Goal: Information Seeking & Learning: Learn about a topic

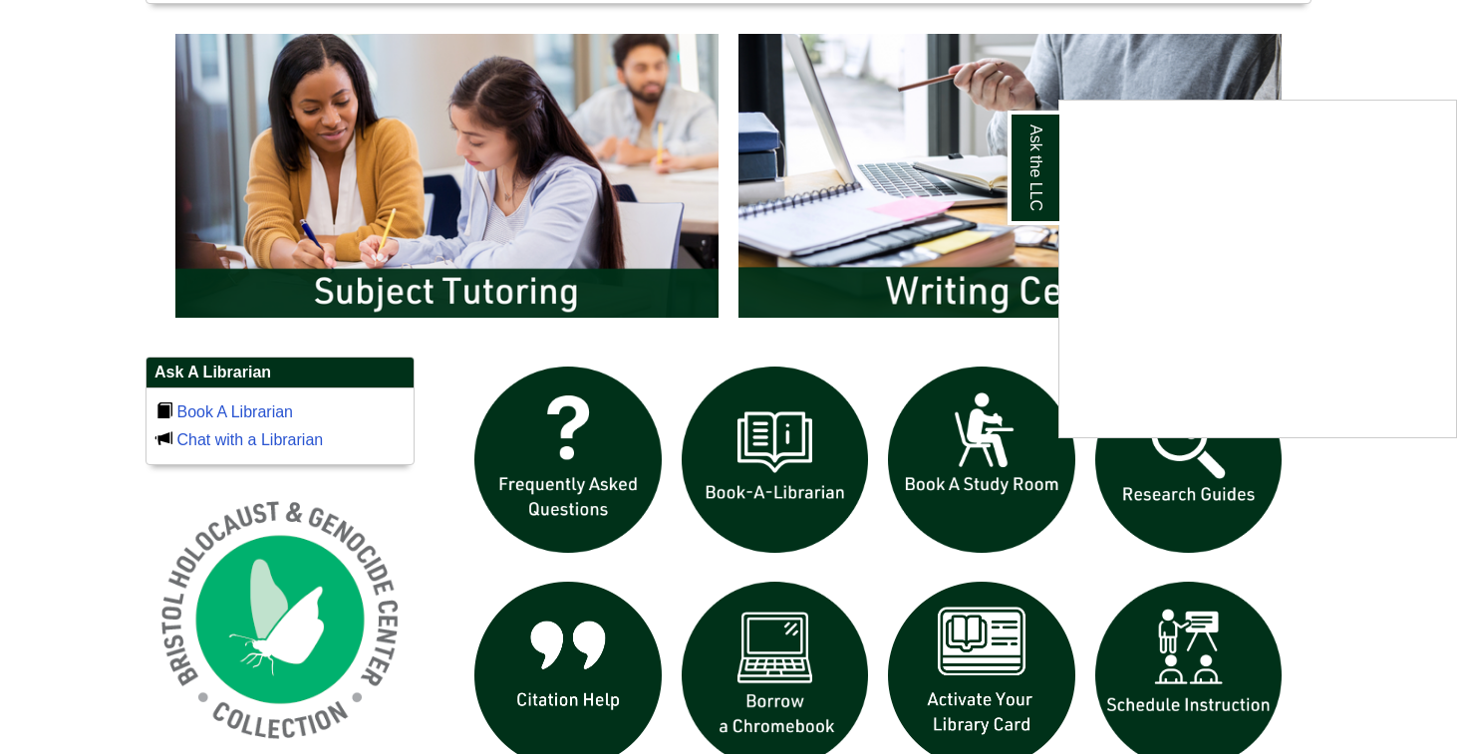
scroll to position [1063, 0]
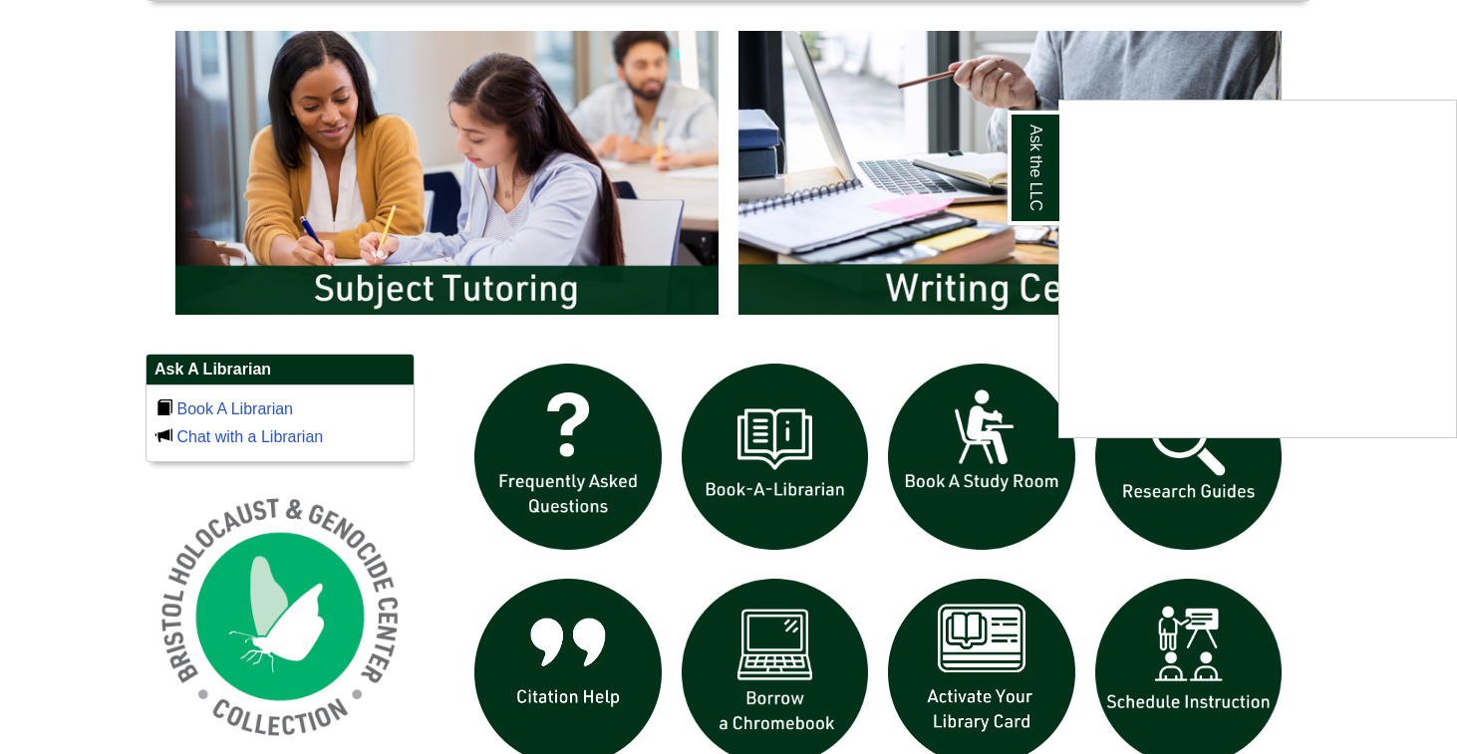
click at [1202, 474] on div "Ask the LLC" at bounding box center [728, 377] width 1457 height 754
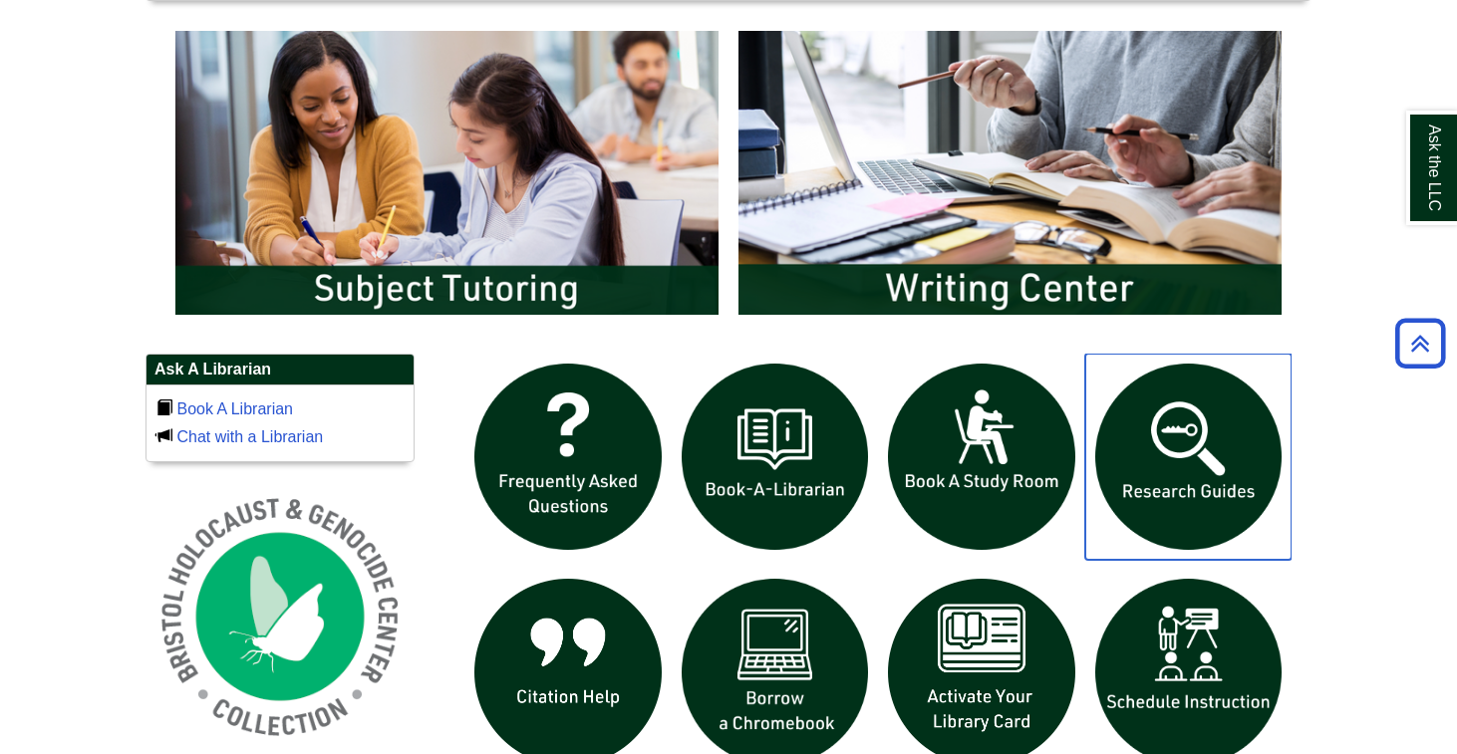
click at [1183, 430] on img "slideshow" at bounding box center [1188, 457] width 207 height 207
click at [1165, 384] on img "slideshow" at bounding box center [1188, 457] width 207 height 207
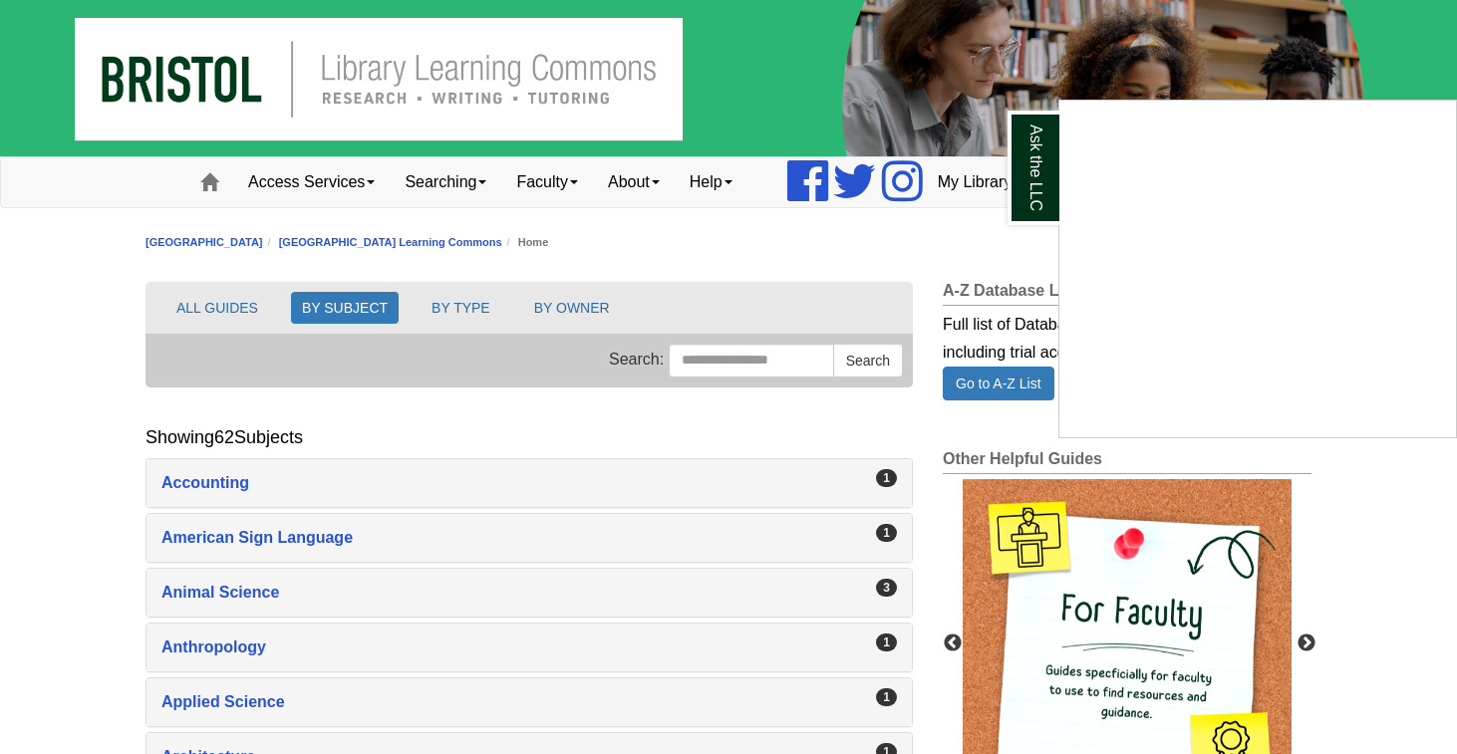
click at [270, 590] on div "Ask the LLC" at bounding box center [728, 377] width 1457 height 754
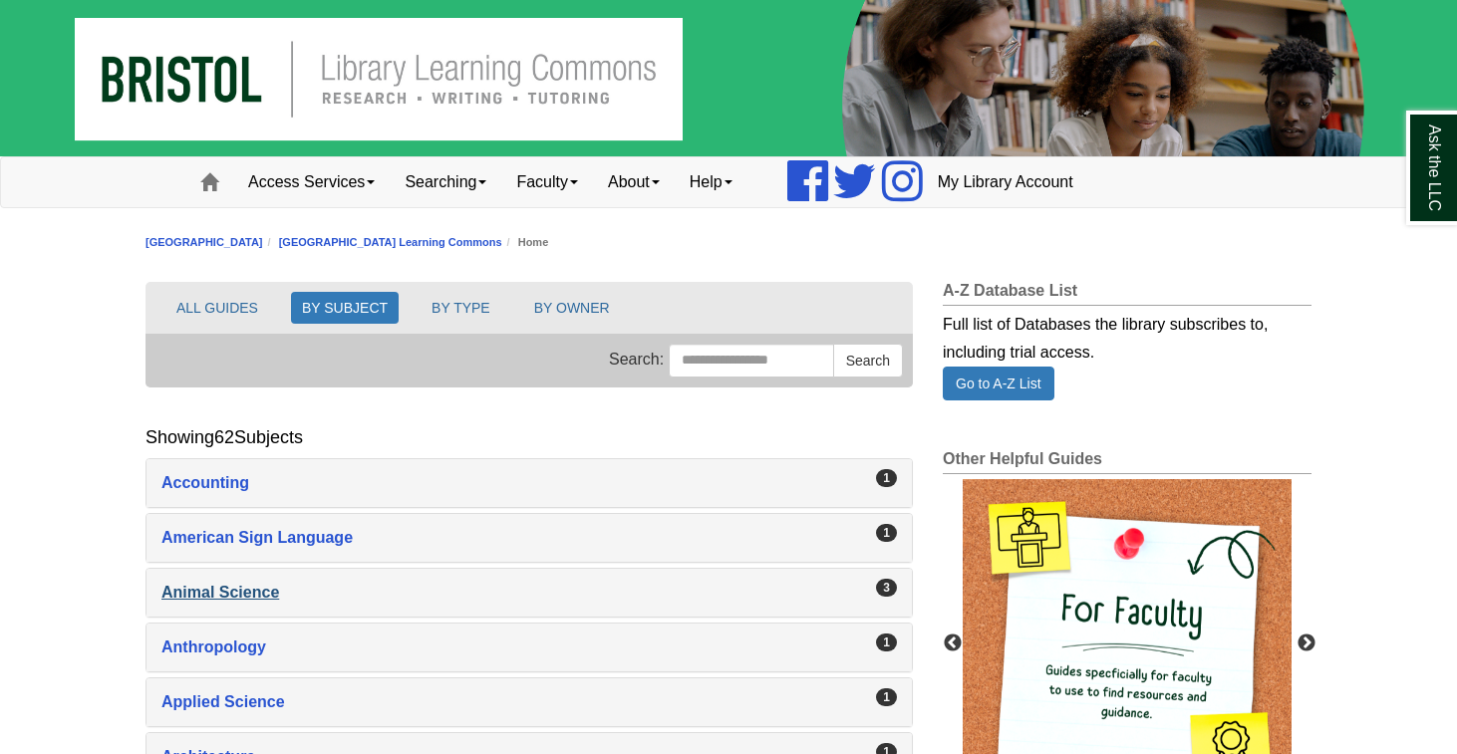
click at [247, 590] on div "Animal Science , 3 guides" at bounding box center [529, 593] width 736 height 28
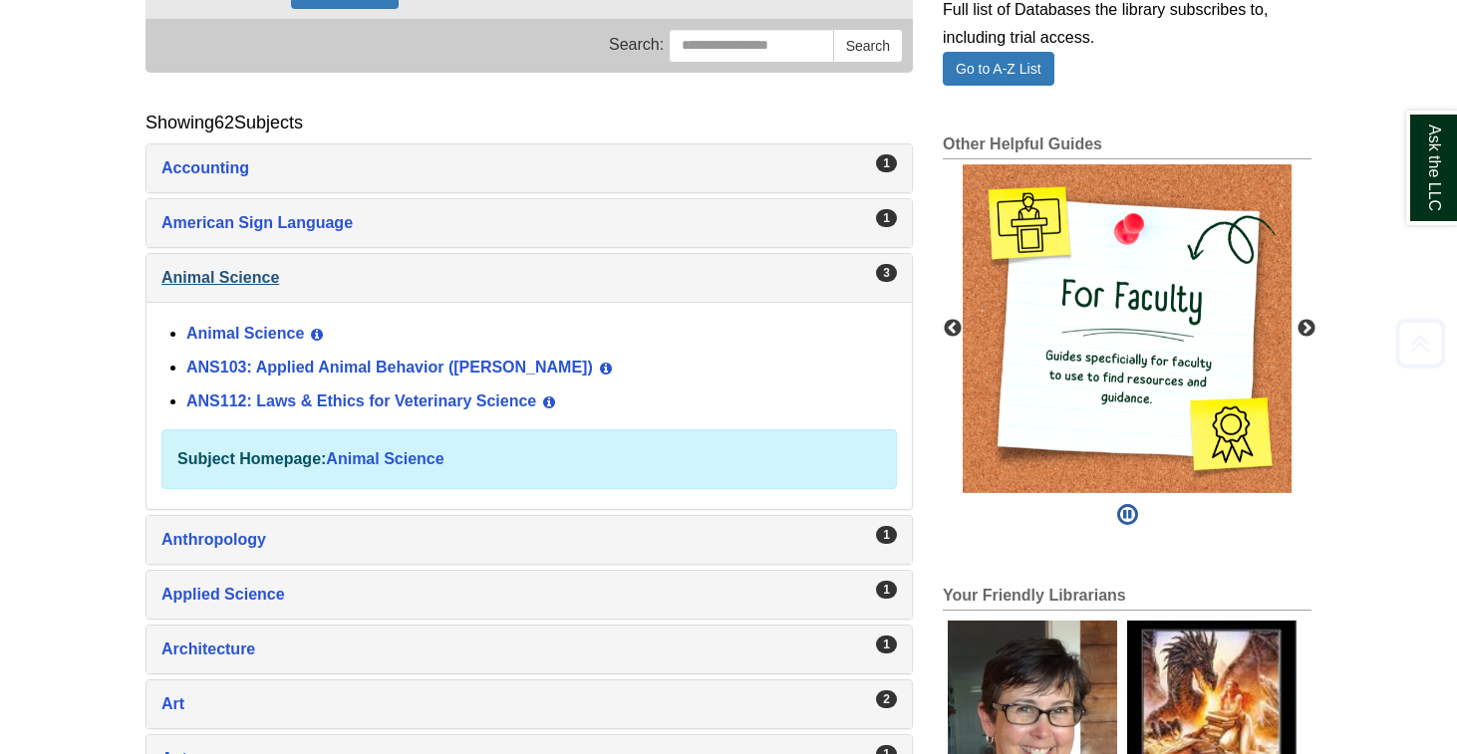
scroll to position [326, 0]
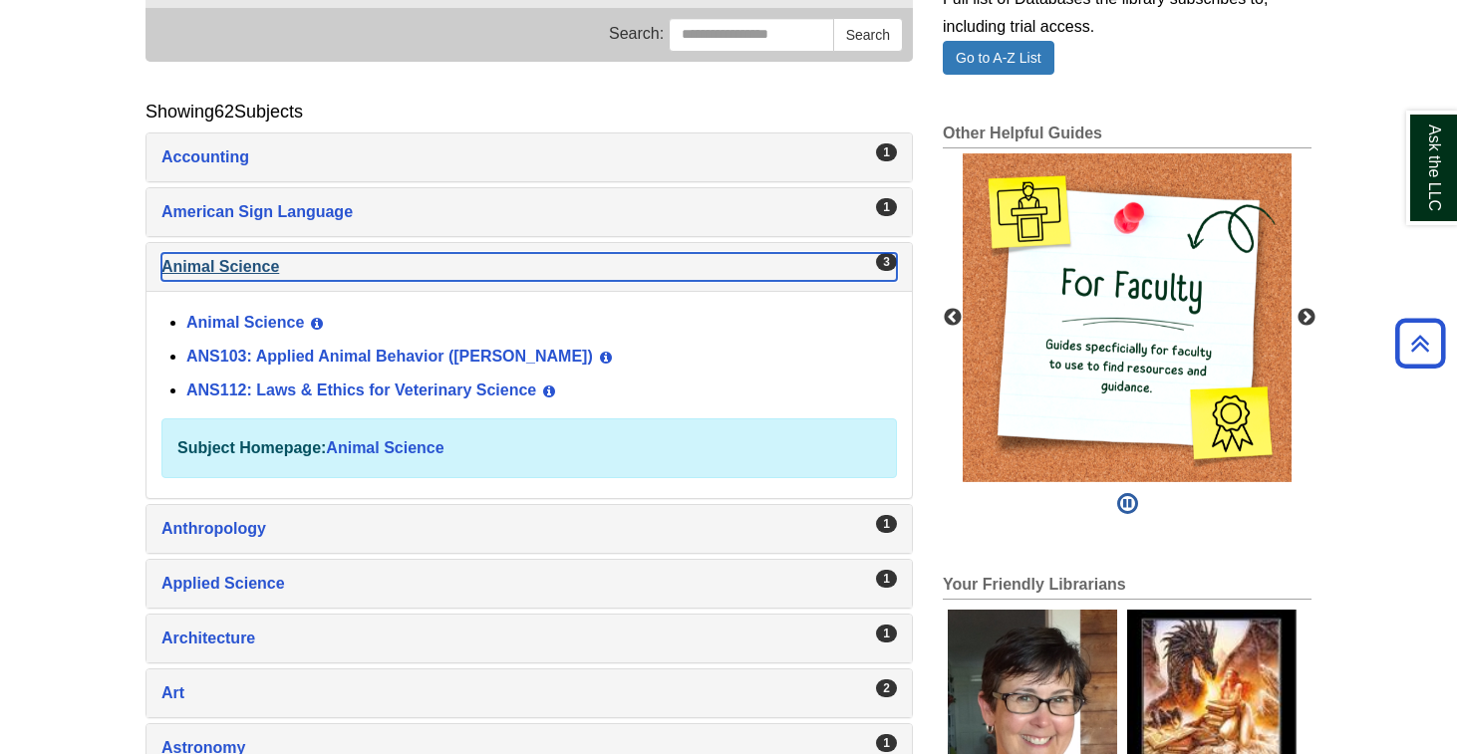
click at [205, 278] on div "Animal Science , 3 guides" at bounding box center [529, 267] width 736 height 28
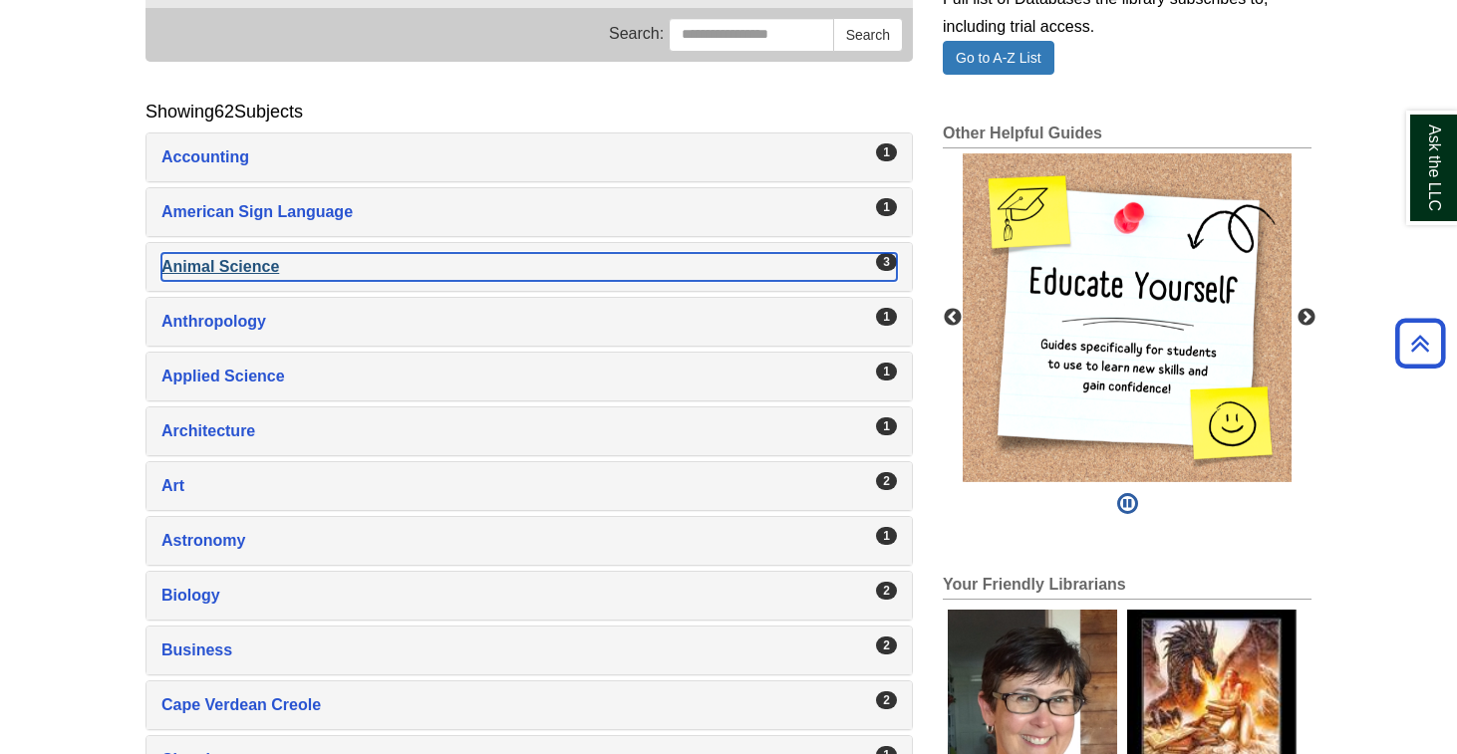
click at [214, 267] on div "Animal Science , 3 guides" at bounding box center [529, 267] width 736 height 28
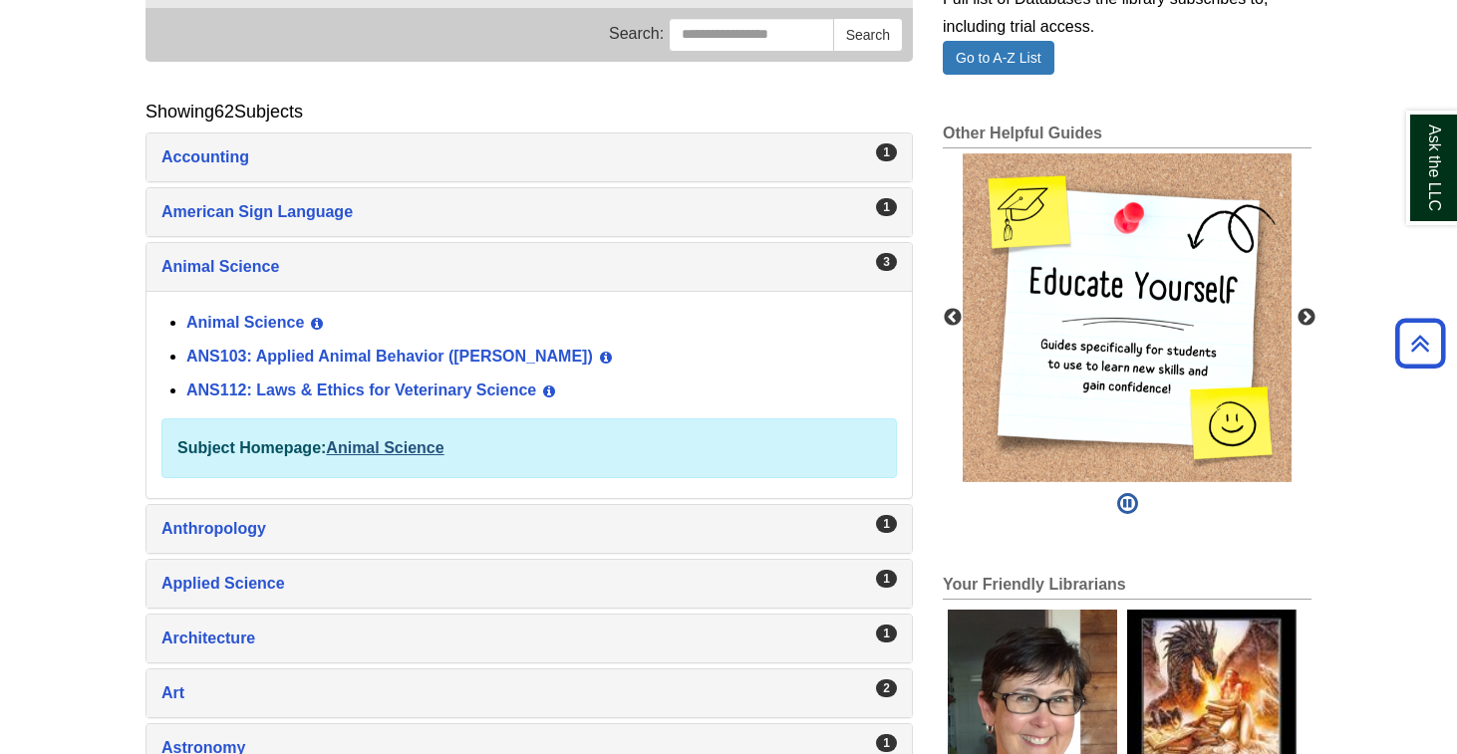
click at [396, 448] on link "Animal Science" at bounding box center [385, 448] width 118 height 17
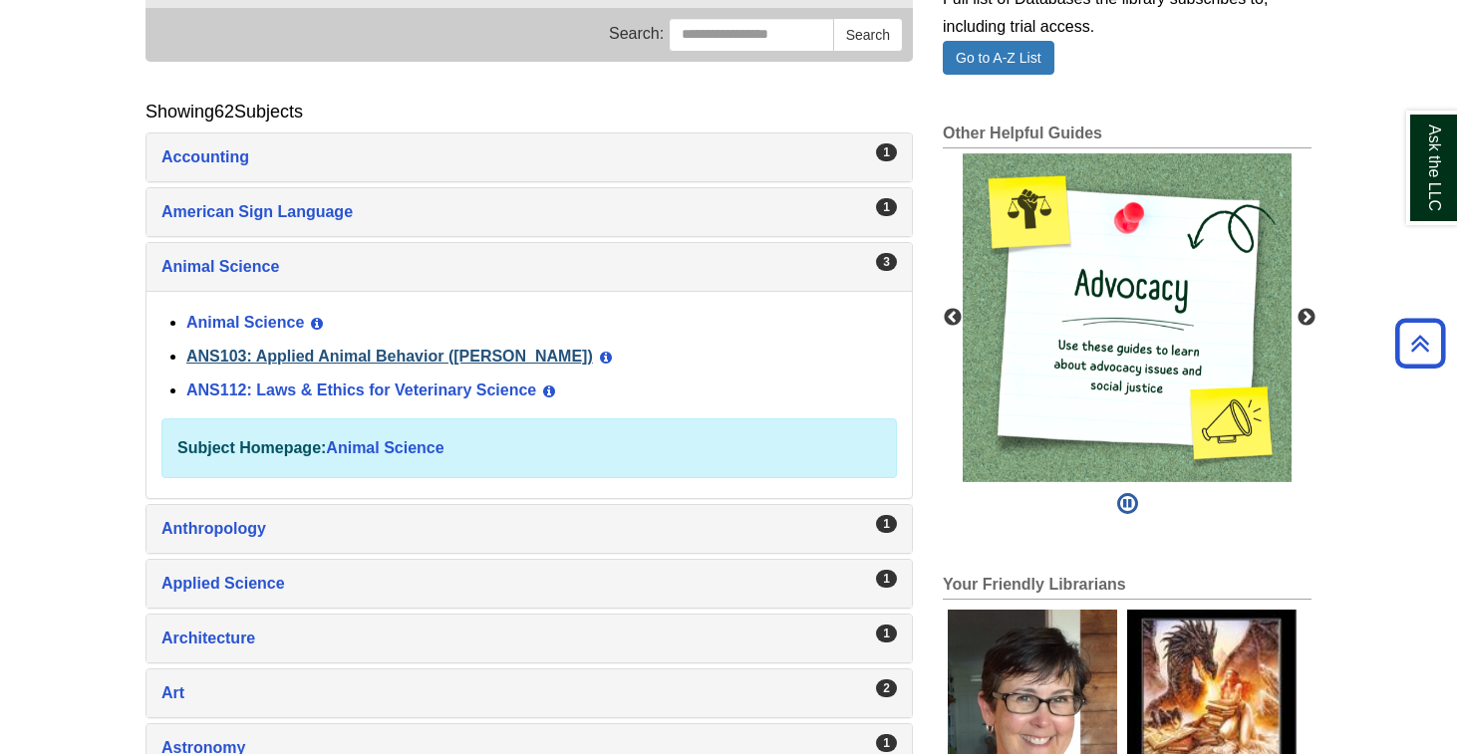
click at [241, 362] on link "ANS103: Applied Animal Behavior (Winokur)" at bounding box center [389, 356] width 407 height 17
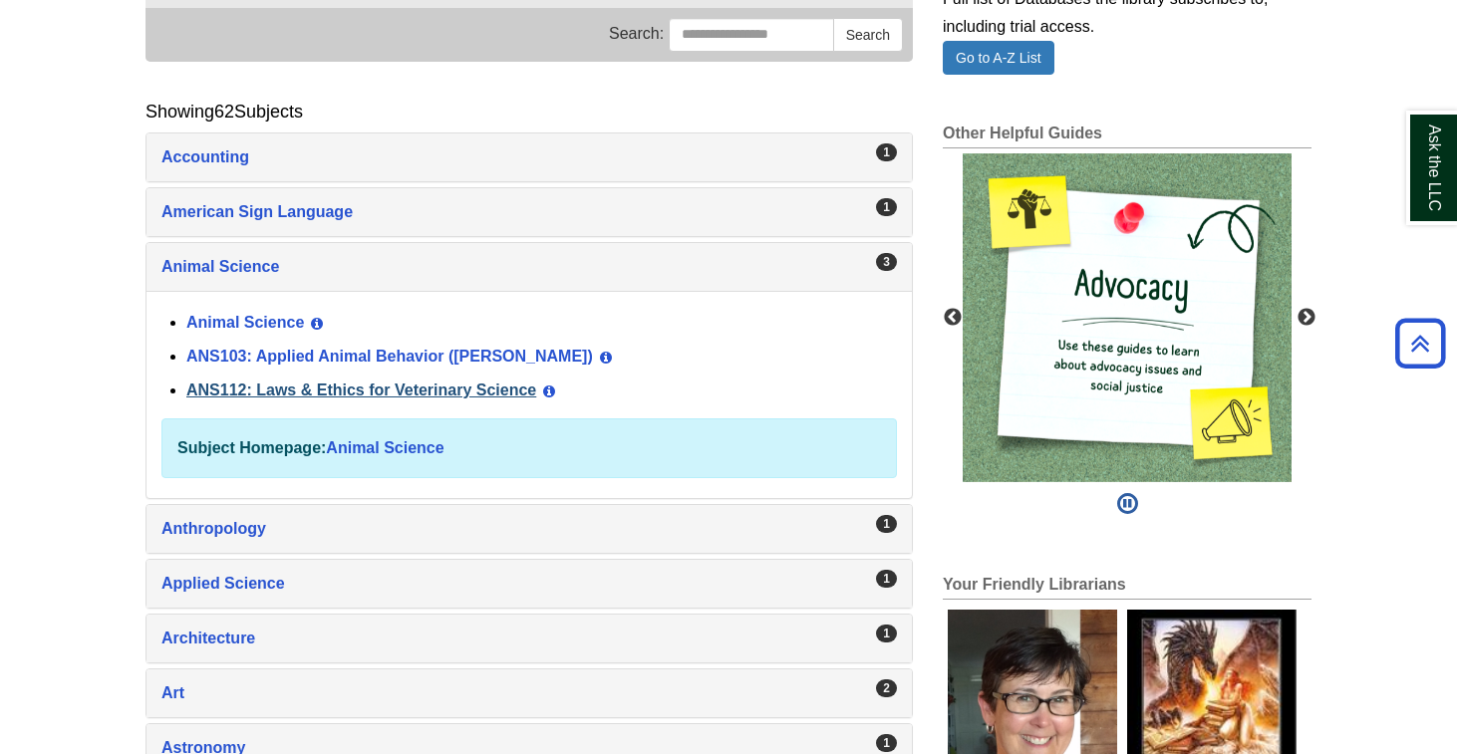
click at [249, 389] on link "ANS112: Laws & Ethics for Veterinary Science" at bounding box center [361, 390] width 350 height 17
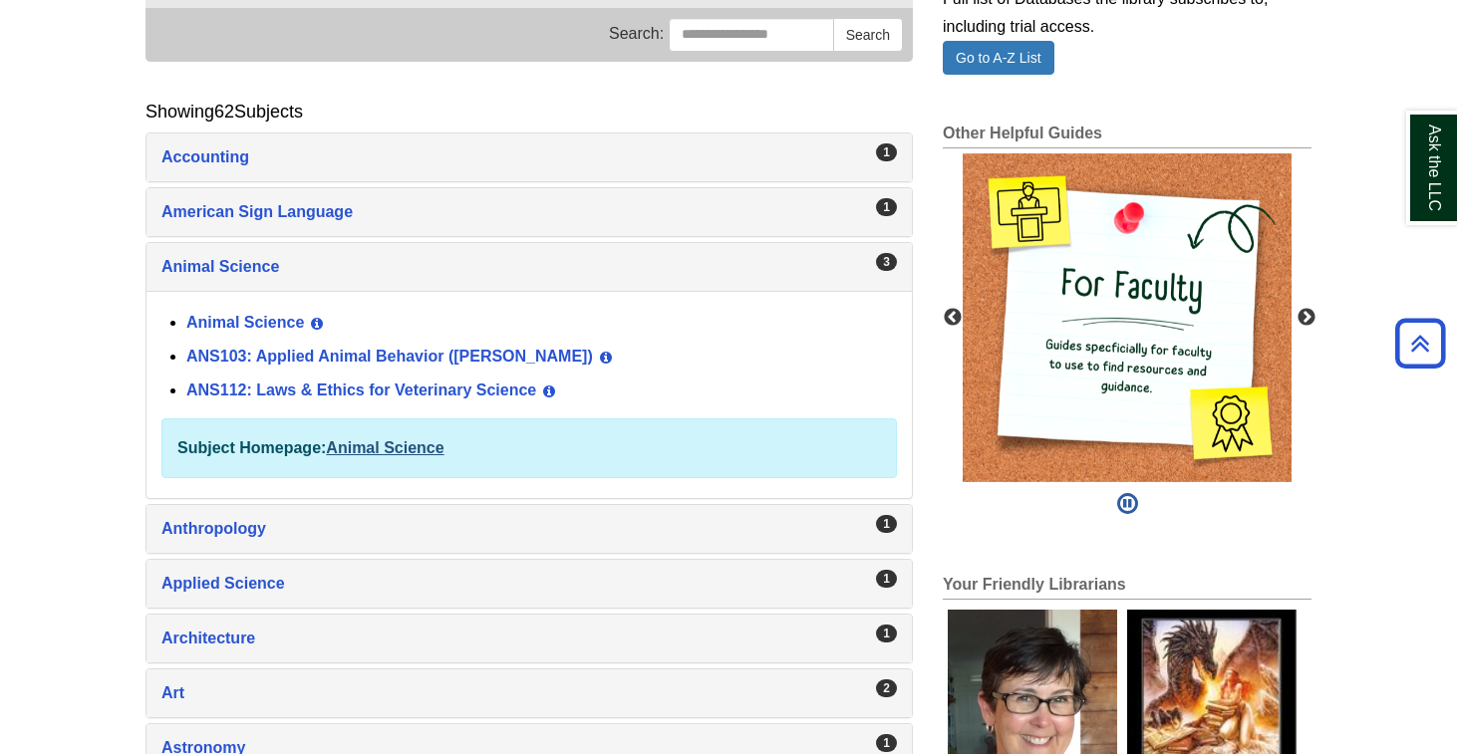
click at [372, 443] on link "Animal Science" at bounding box center [385, 448] width 118 height 17
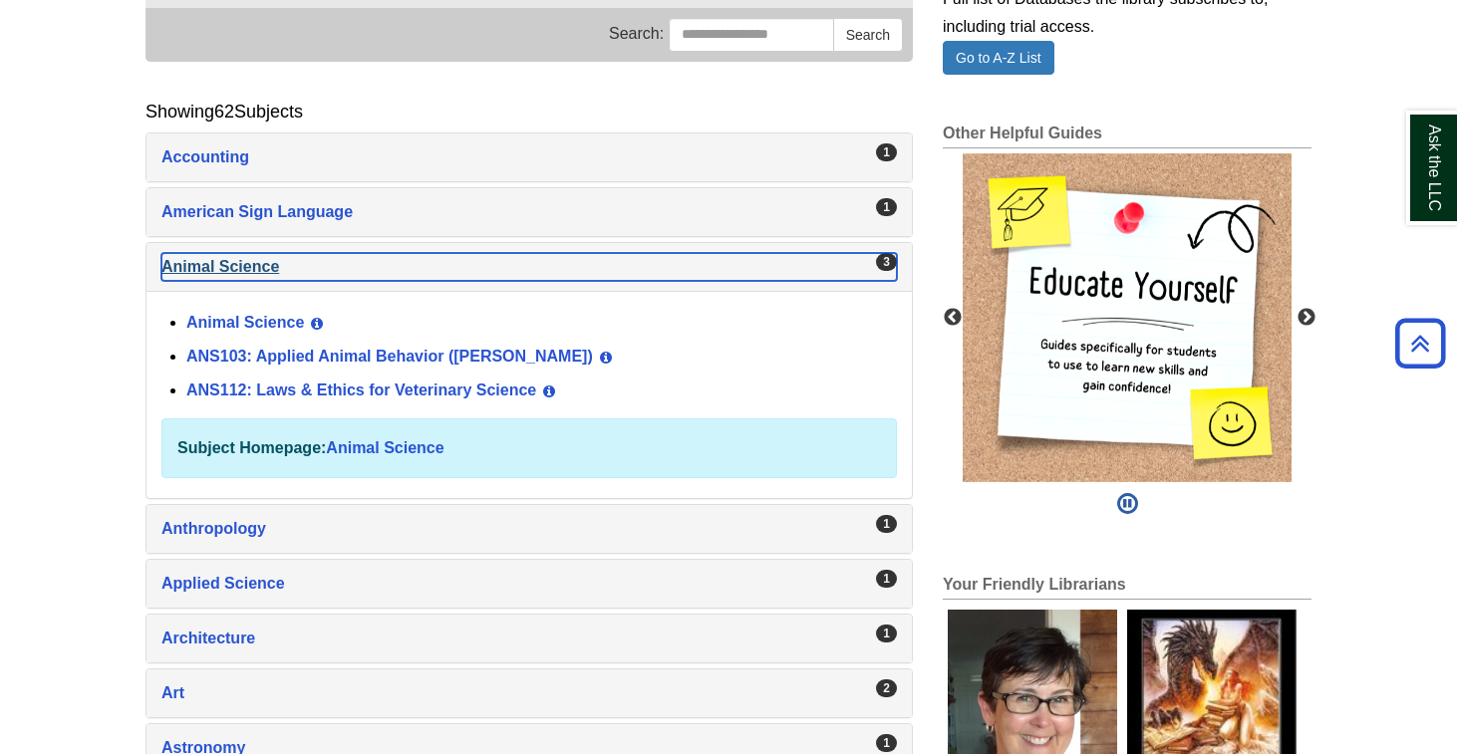
click at [197, 266] on div "Animal Science , 3 guides" at bounding box center [529, 267] width 736 height 28
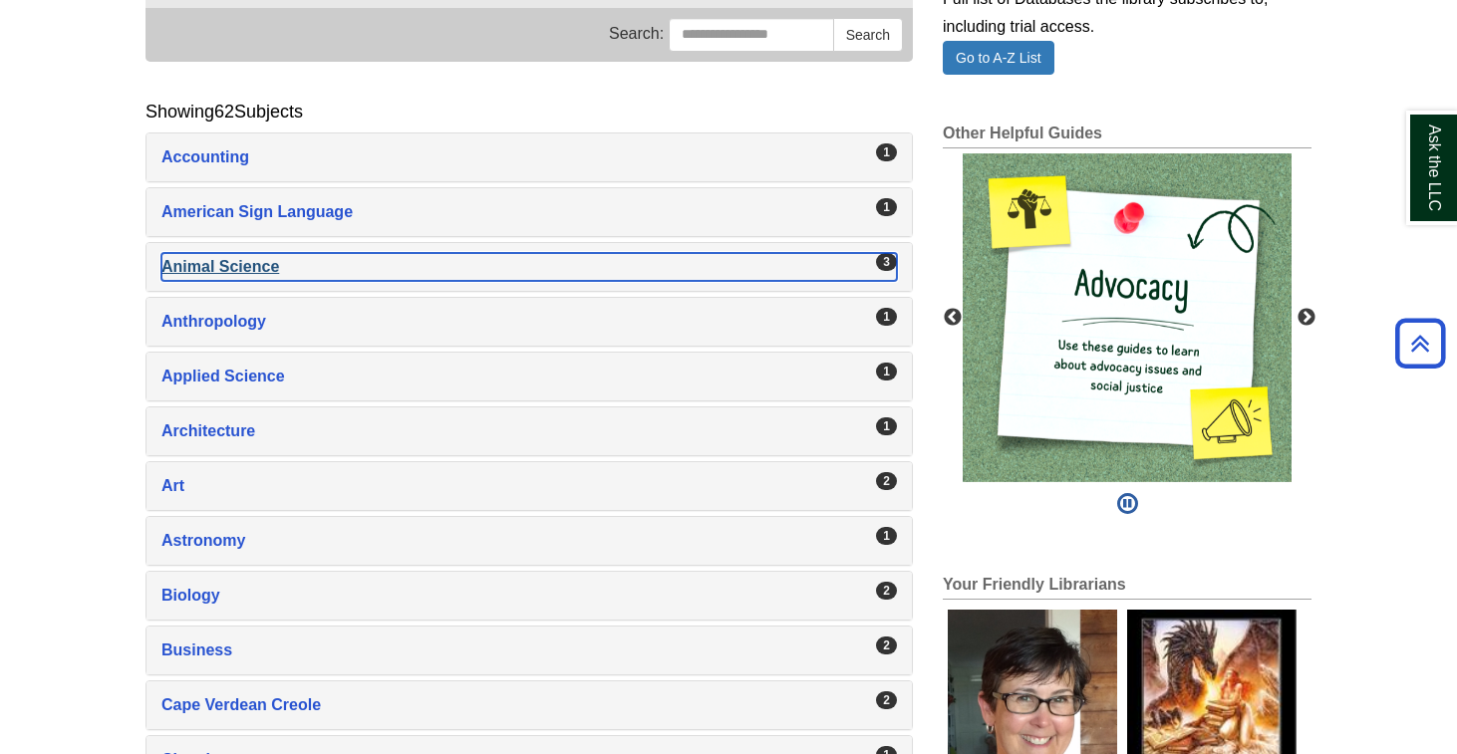
click at [197, 266] on div "Animal Science , 3 guides" at bounding box center [529, 267] width 736 height 28
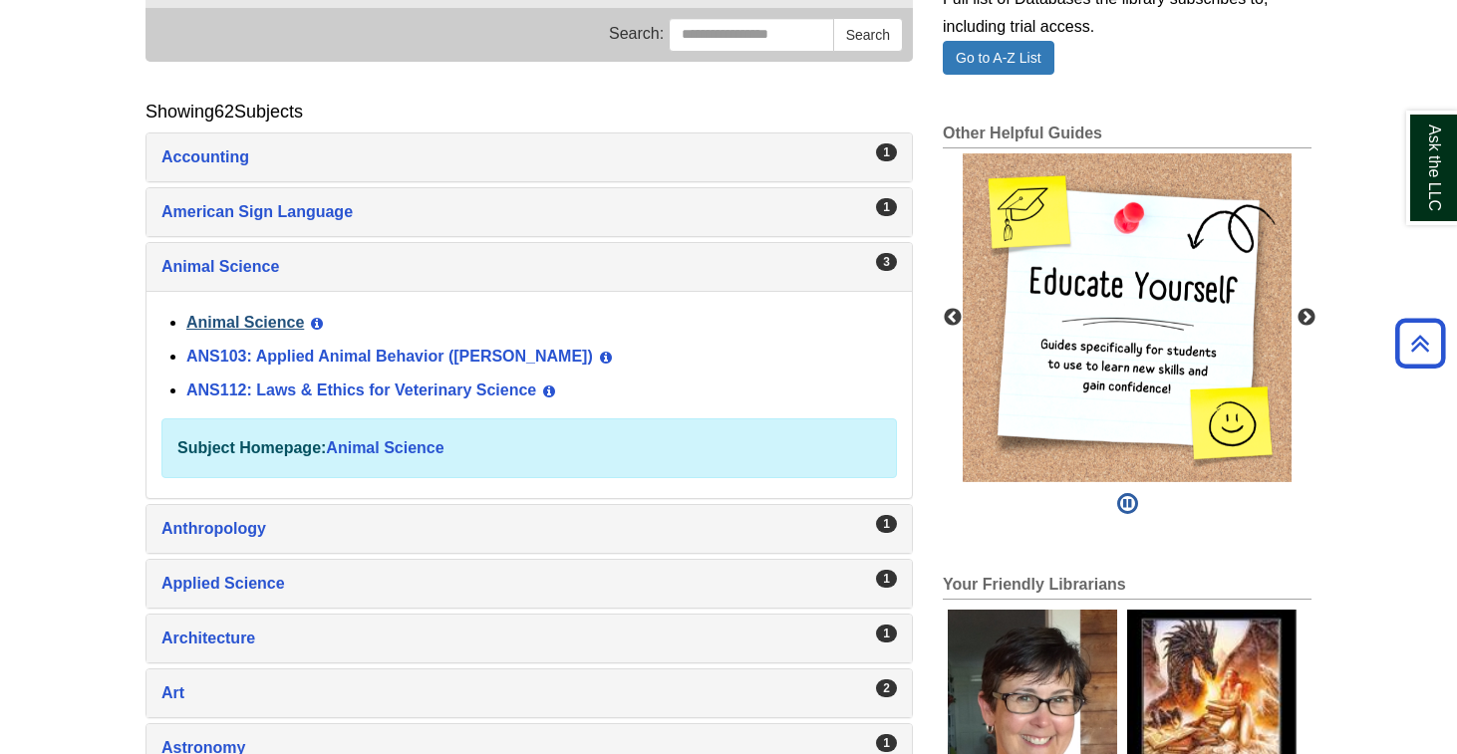
click at [248, 325] on link "Animal Science" at bounding box center [245, 322] width 118 height 17
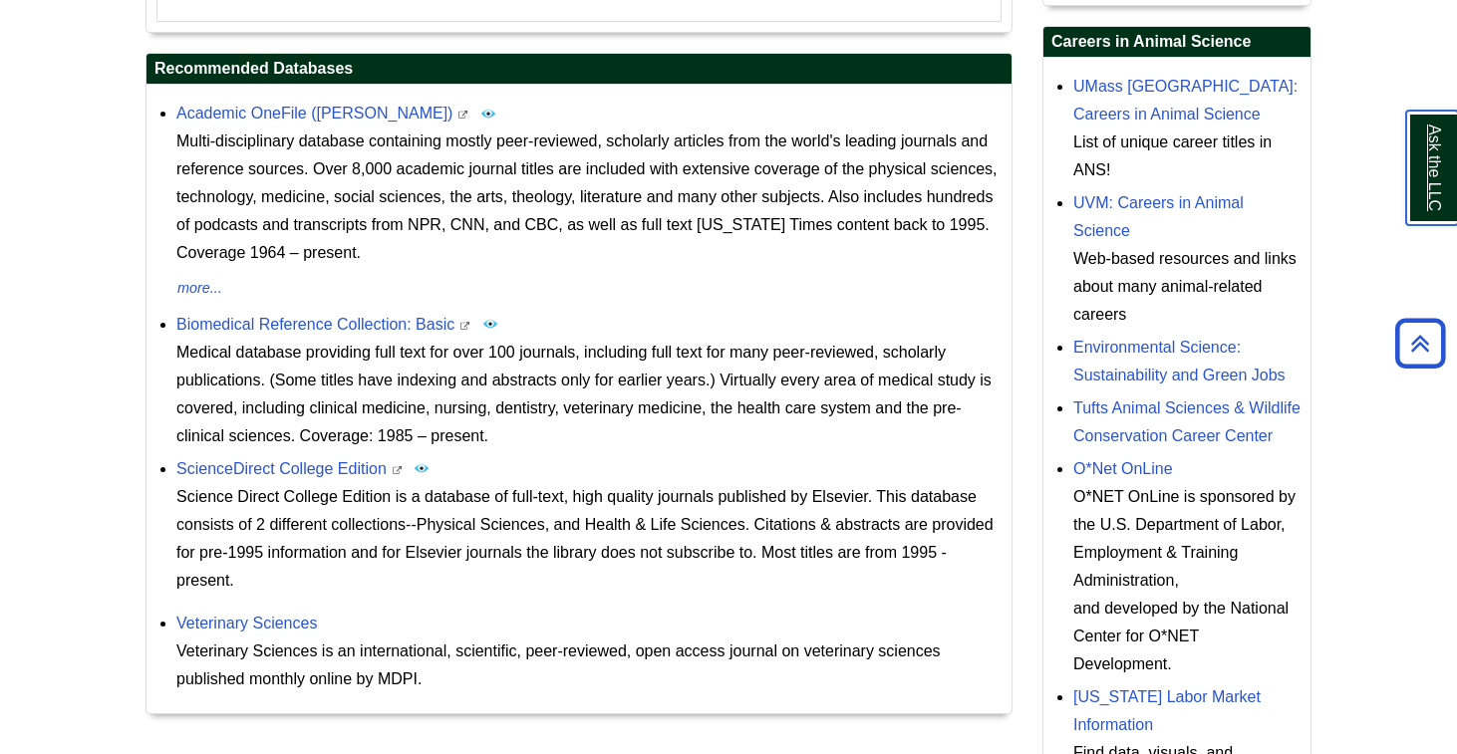
scroll to position [778, 0]
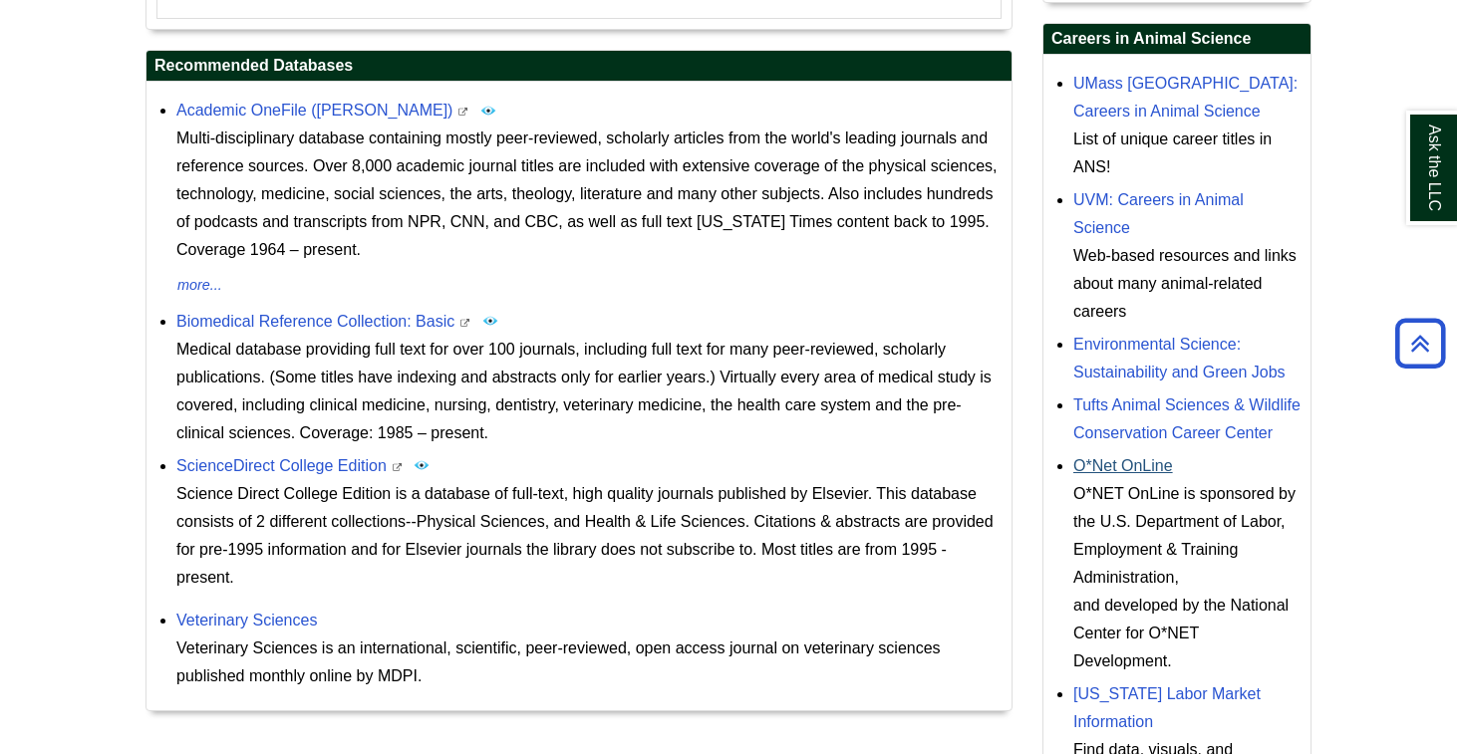
click at [1132, 474] on link "O*Net OnLine" at bounding box center [1123, 465] width 100 height 17
click at [1156, 94] on div "UMass [GEOGRAPHIC_DATA]: Careers in Animal Science List of unique career titles…" at bounding box center [1186, 126] width 227 height 112
click at [1155, 103] on link "UMass [GEOGRAPHIC_DATA]: Careers in Animal Science" at bounding box center [1185, 97] width 224 height 45
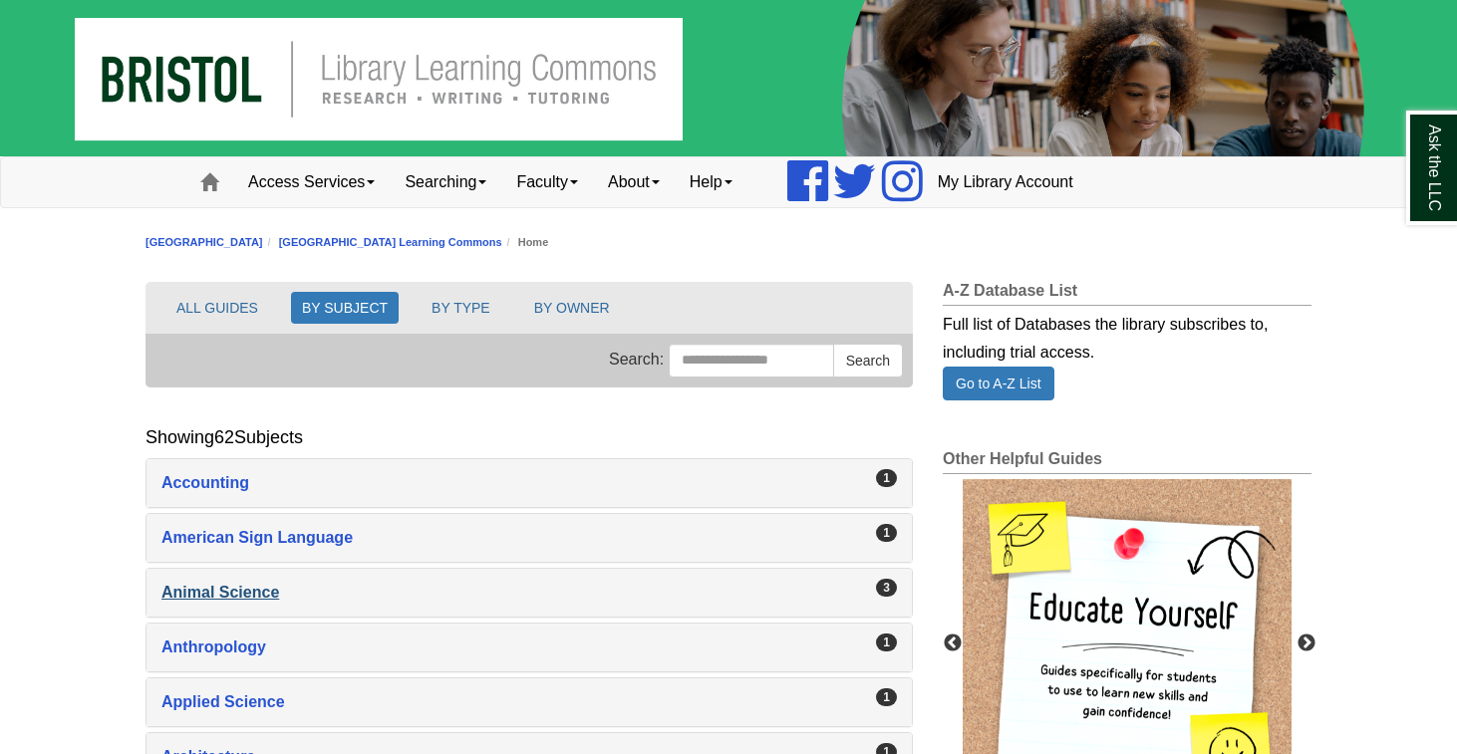
click at [194, 601] on div "Animal Science , 3 guides" at bounding box center [529, 593] width 736 height 28
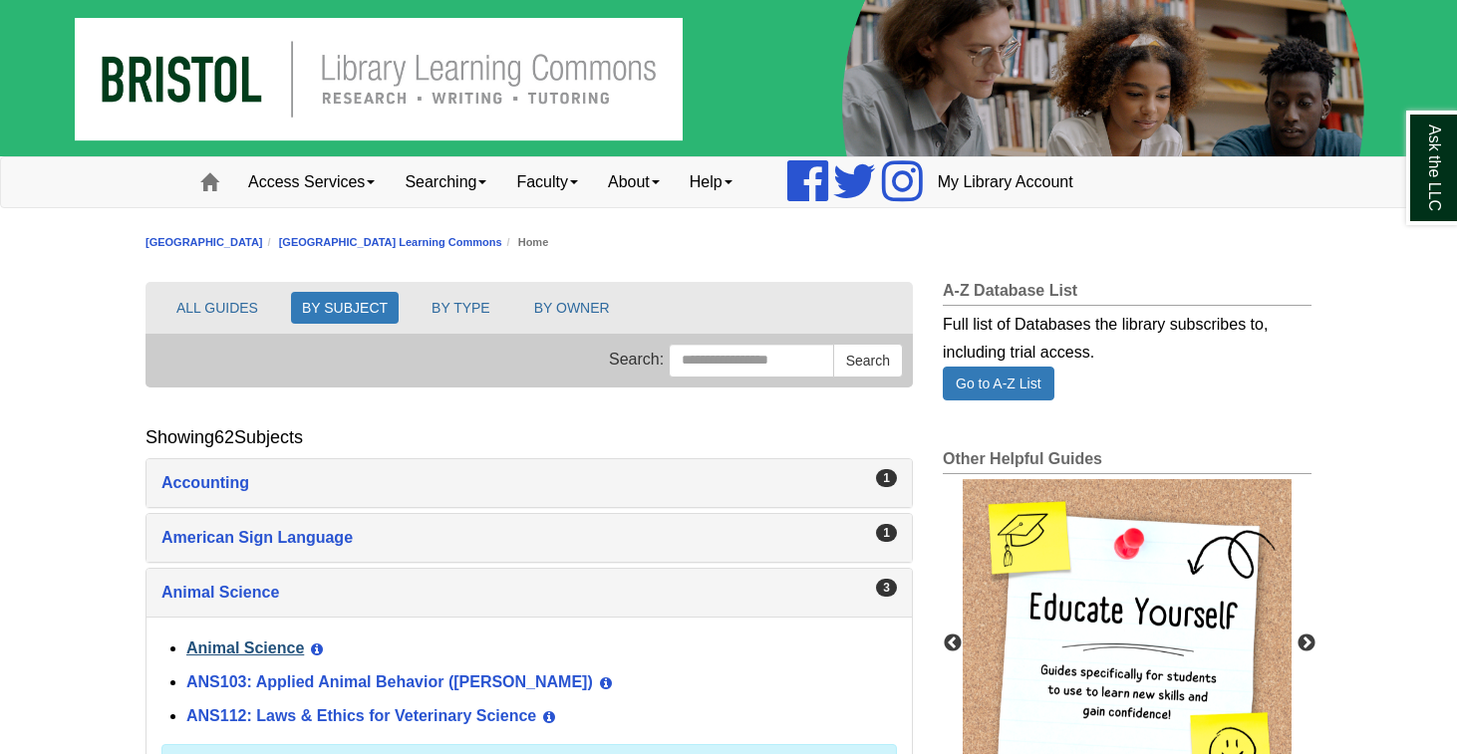
click at [250, 648] on link "Animal Science" at bounding box center [245, 648] width 118 height 17
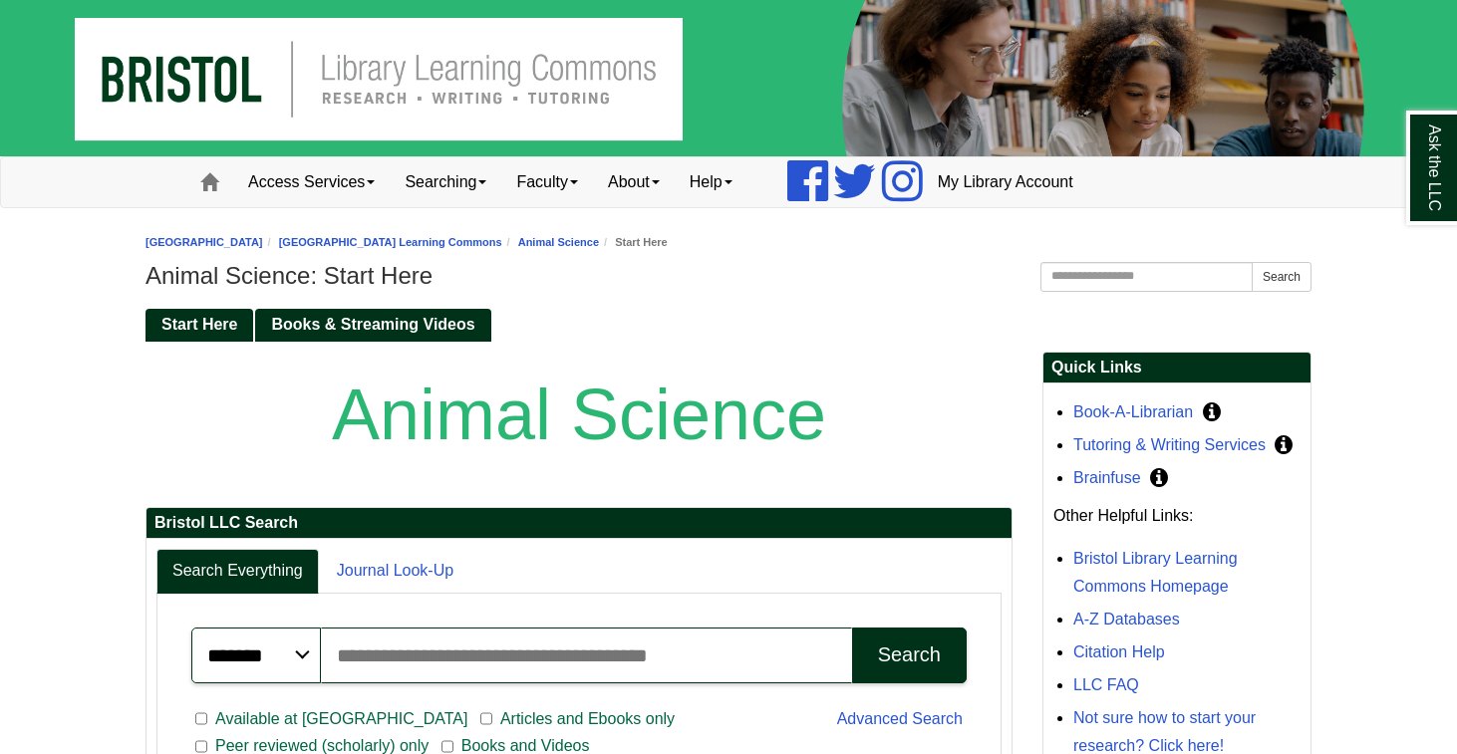
click at [573, 650] on input "Search articles, books, journals & more" at bounding box center [586, 656] width 531 height 56
paste input "**********"
click at [882, 641] on button "Search" at bounding box center [909, 656] width 115 height 56
click at [561, 657] on input "**********" at bounding box center [586, 656] width 531 height 56
type input "*"
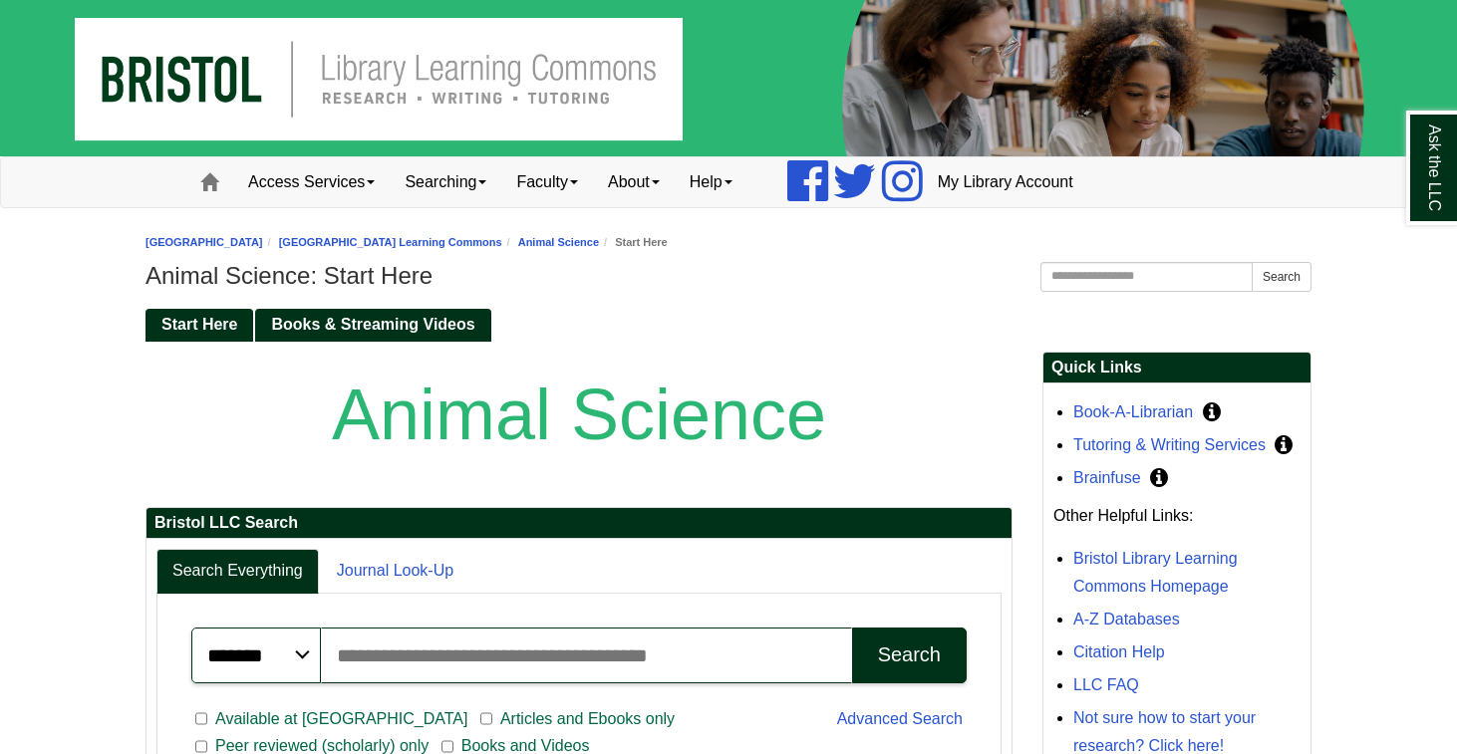
drag, startPoint x: 1449, startPoint y: 400, endPoint x: 1451, endPoint y: 447, distance: 46.9
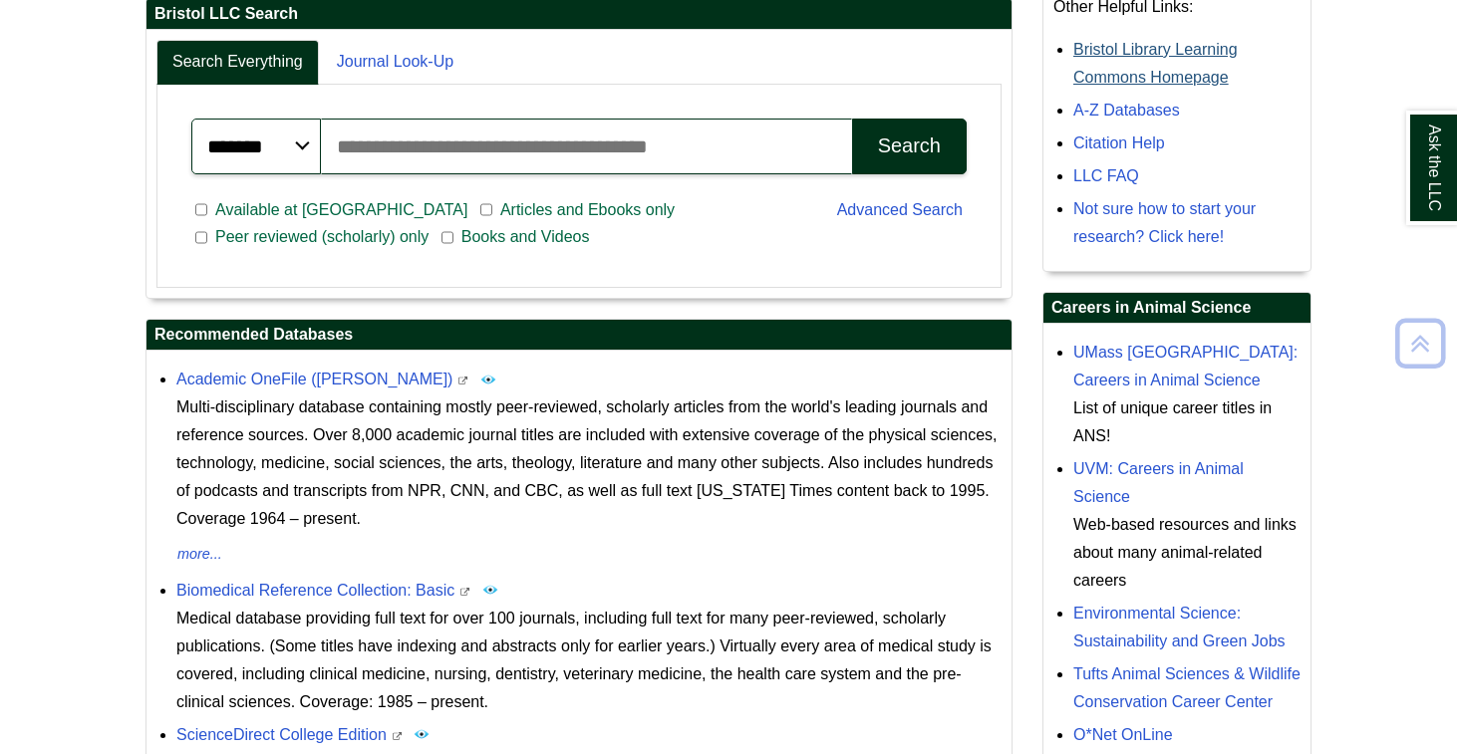
scroll to position [521, 0]
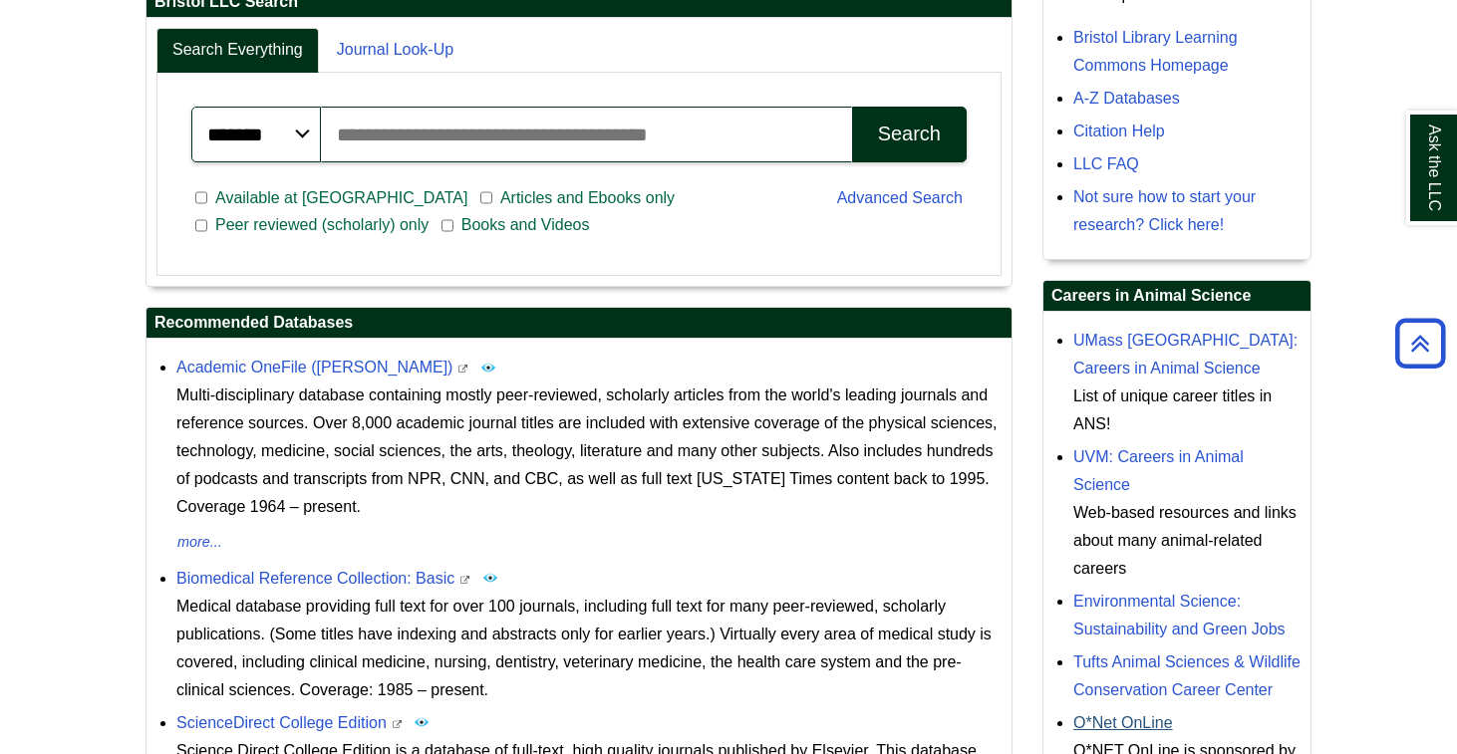
click at [1167, 732] on link "O*Net OnLine" at bounding box center [1123, 723] width 100 height 17
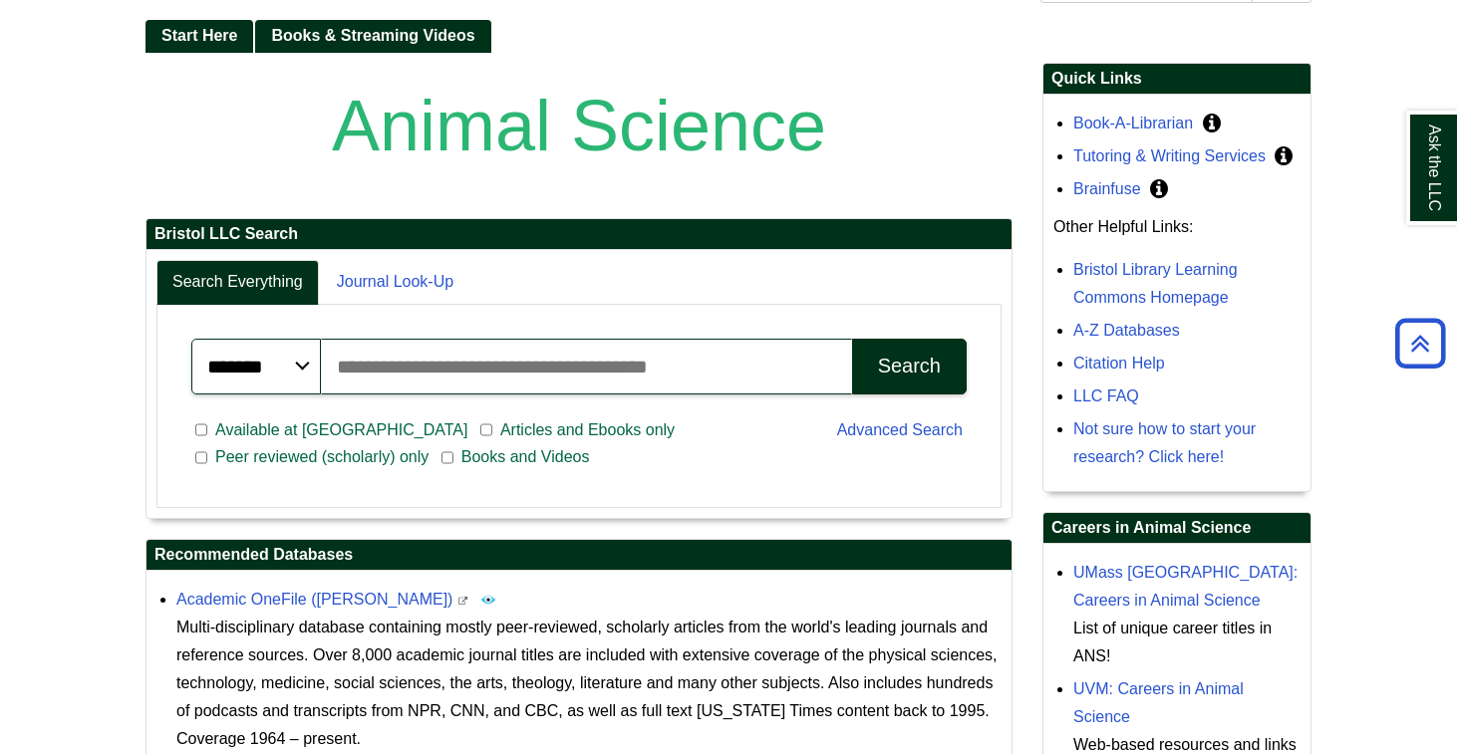
scroll to position [222, 0]
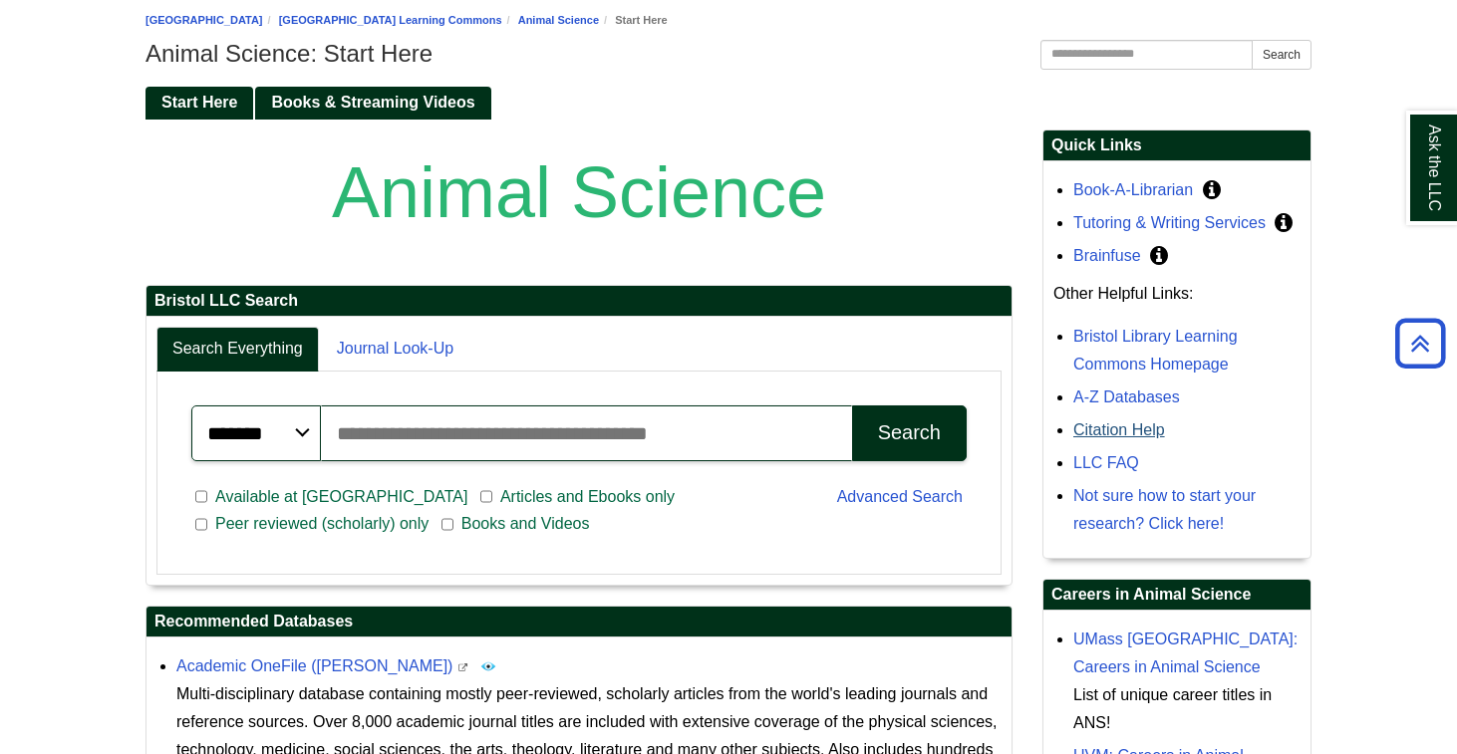
click at [1142, 436] on link "Citation Help" at bounding box center [1119, 430] width 92 height 17
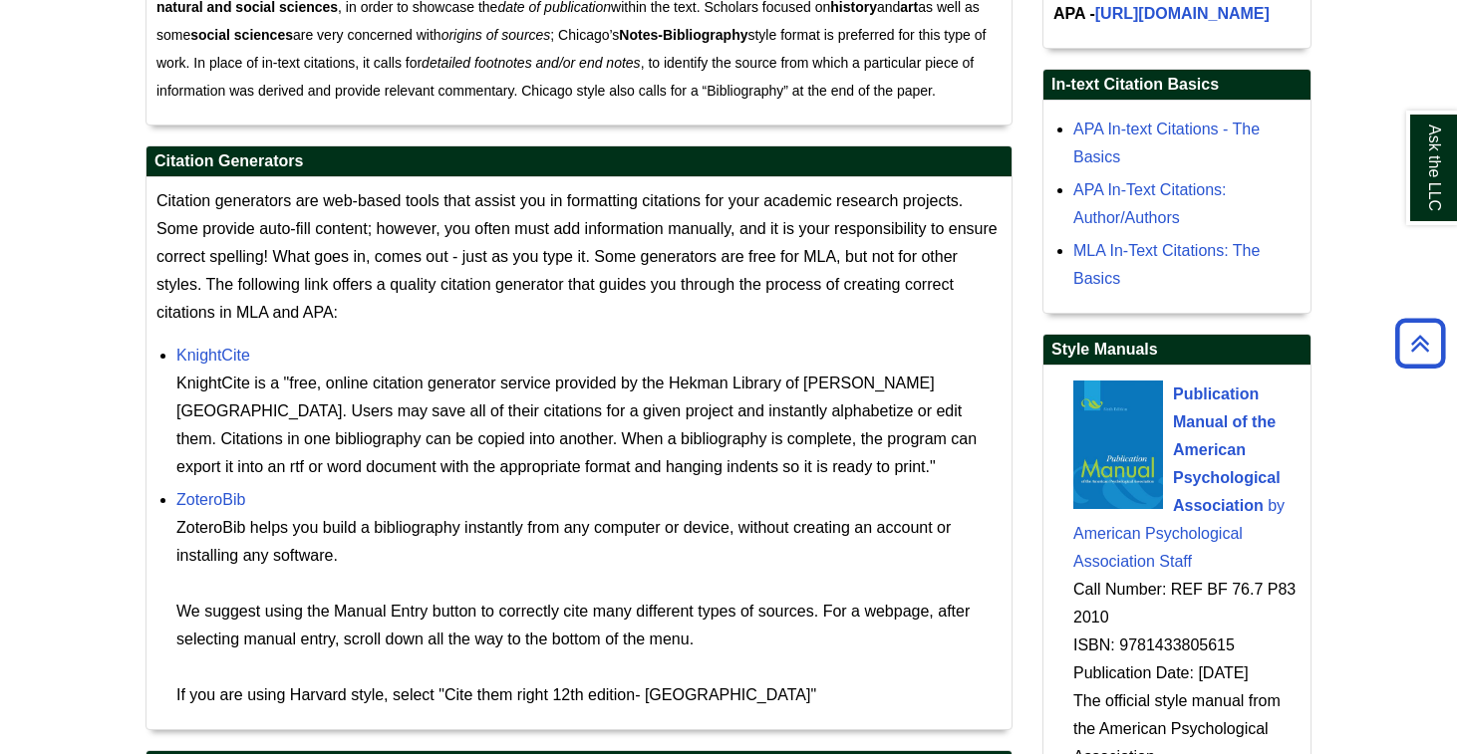
scroll to position [1668, 0]
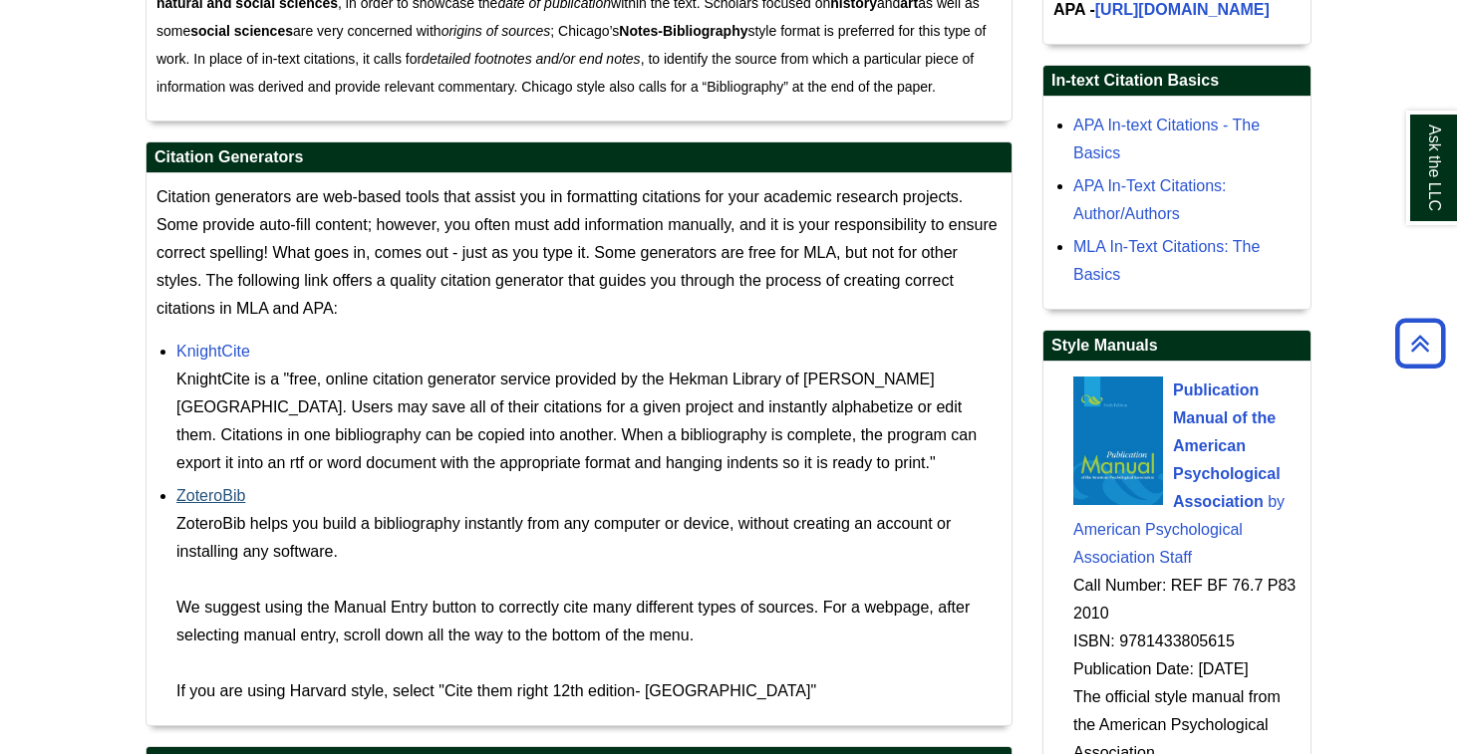
click at [211, 494] on link "ZoteroBib" at bounding box center [210, 495] width 69 height 17
